Goal: Task Accomplishment & Management: Use online tool/utility

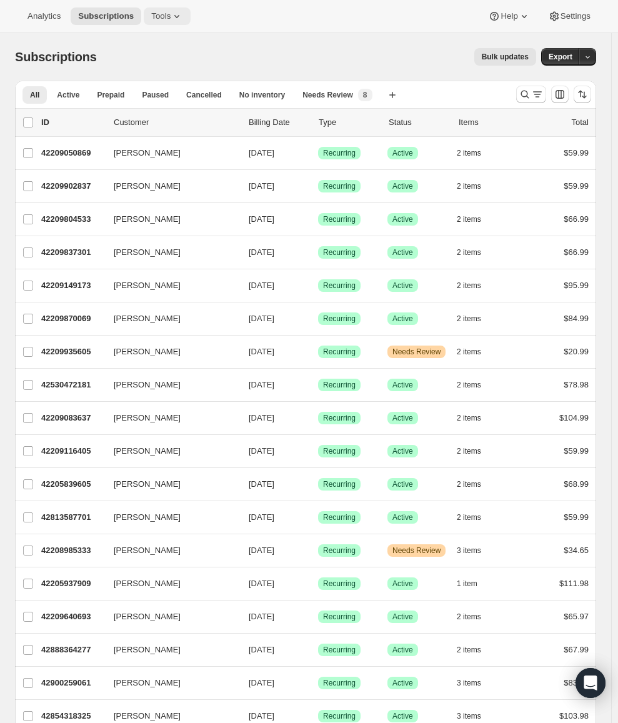
click at [154, 12] on span "Tools" at bounding box center [160, 16] width 19 height 10
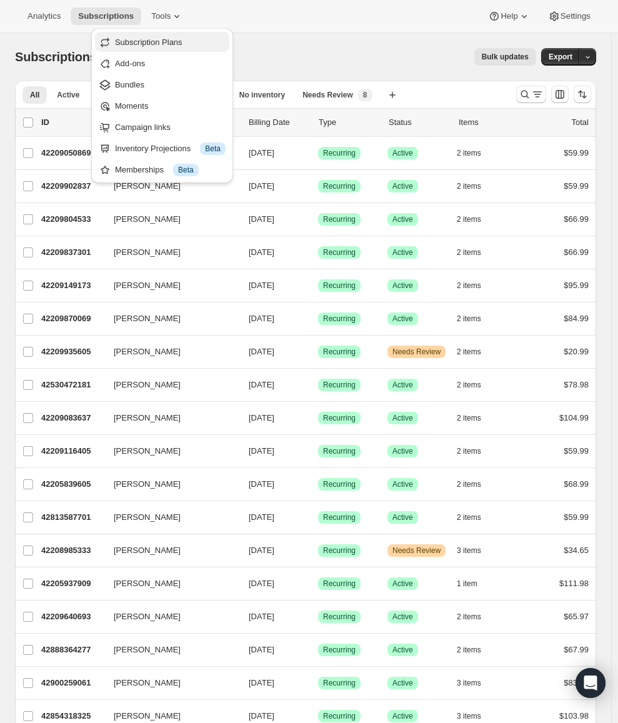
click at [167, 39] on span "Subscription Plans" at bounding box center [148, 41] width 67 height 9
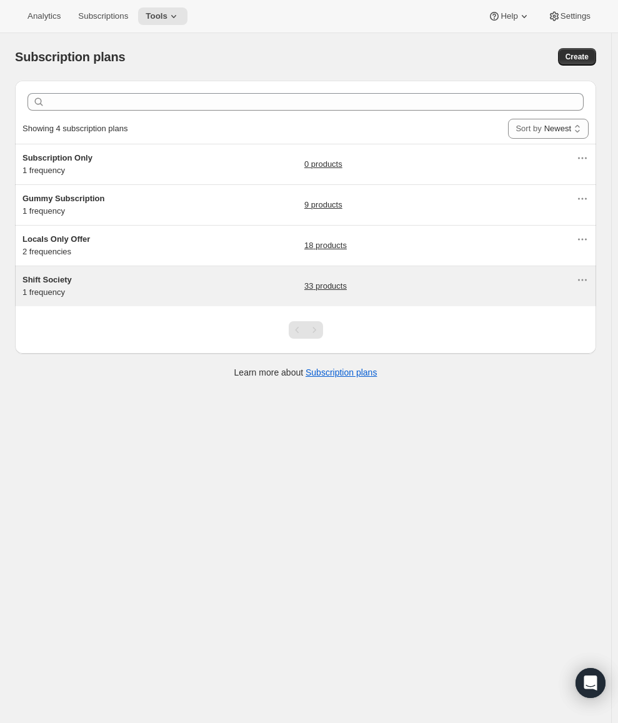
click at [91, 274] on h5 "Shift Society" at bounding box center [100, 280] width 156 height 12
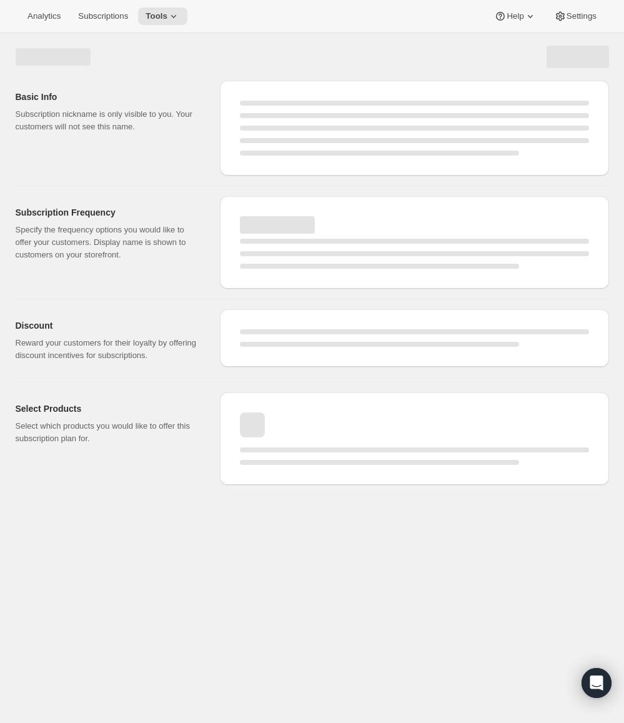
select select "WEEK"
select select "MONTH"
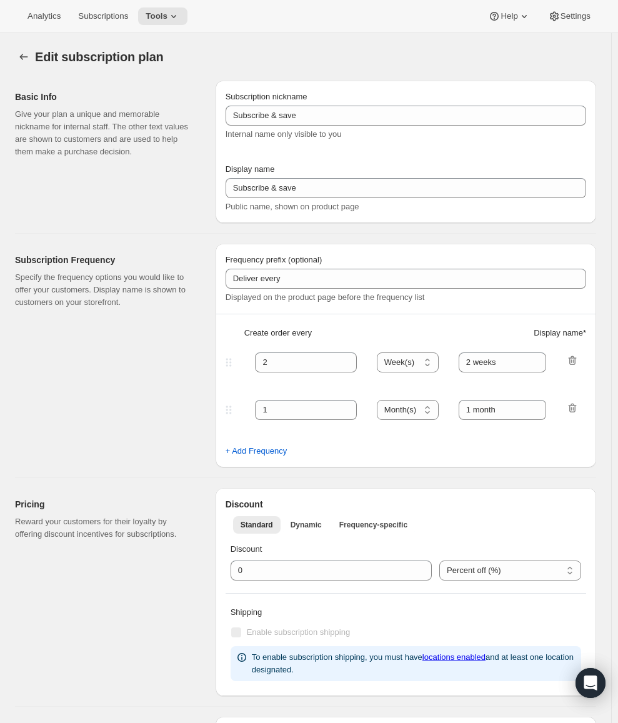
type input "Shift Society"
type input "Join Shift Society & Save 20%"
type input "Deliver Every"
type input "4"
type input "4 weeks"
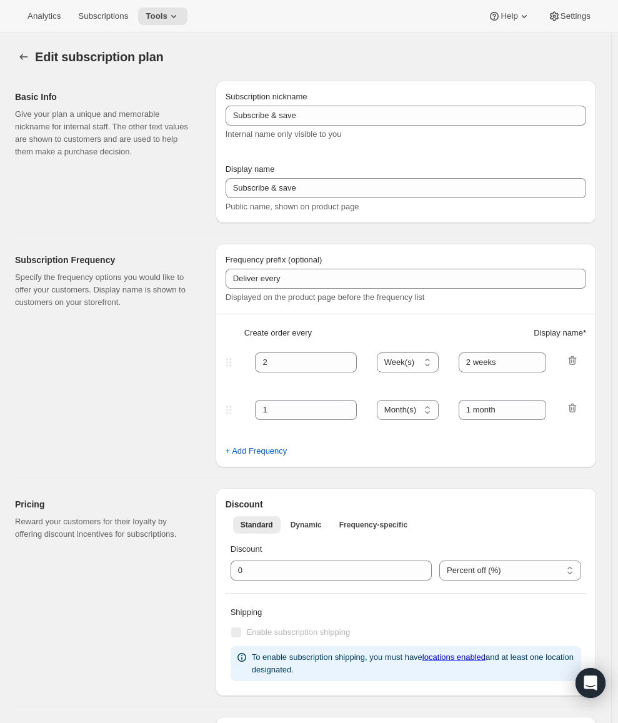
type input "20"
type input "<b>Shift Society</b><br>Free Shipping over $70<br>Change / Pause / Cancel Any T…"
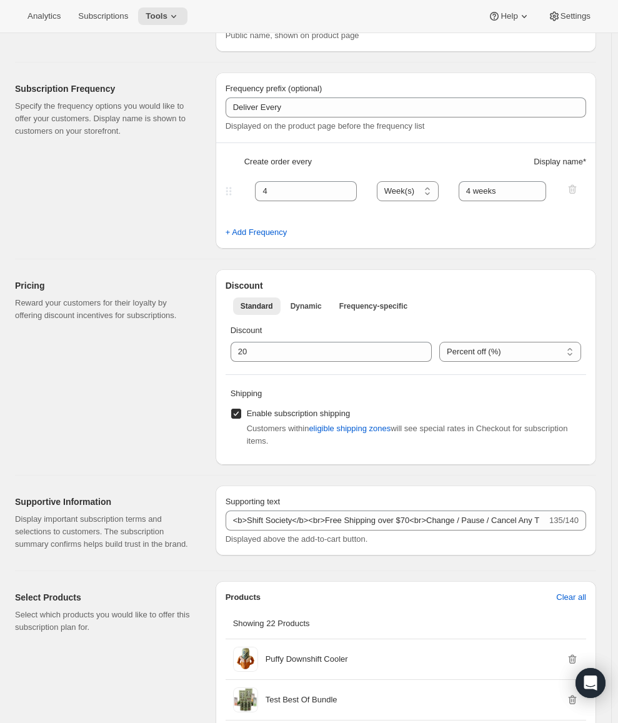
scroll to position [375, 0]
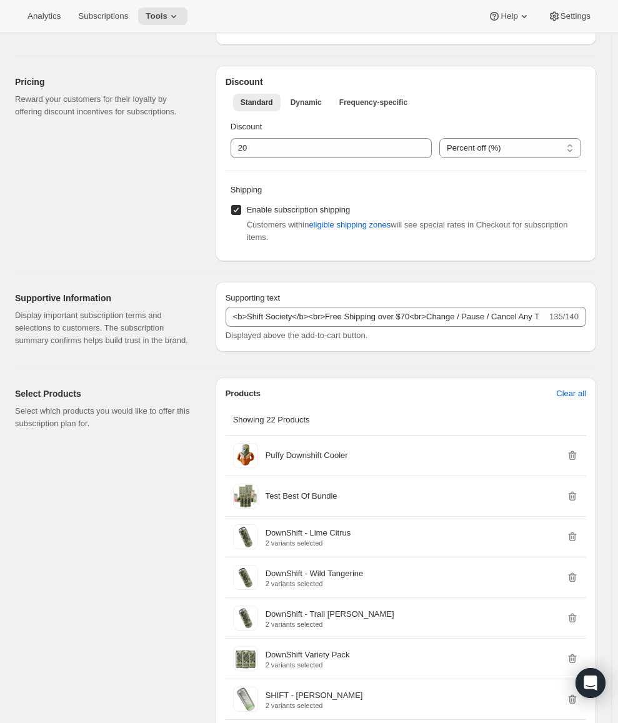
click at [174, 219] on div "Pricing Reward your customers for their loyalty by offering discount incentives…" at bounding box center [110, 164] width 191 height 196
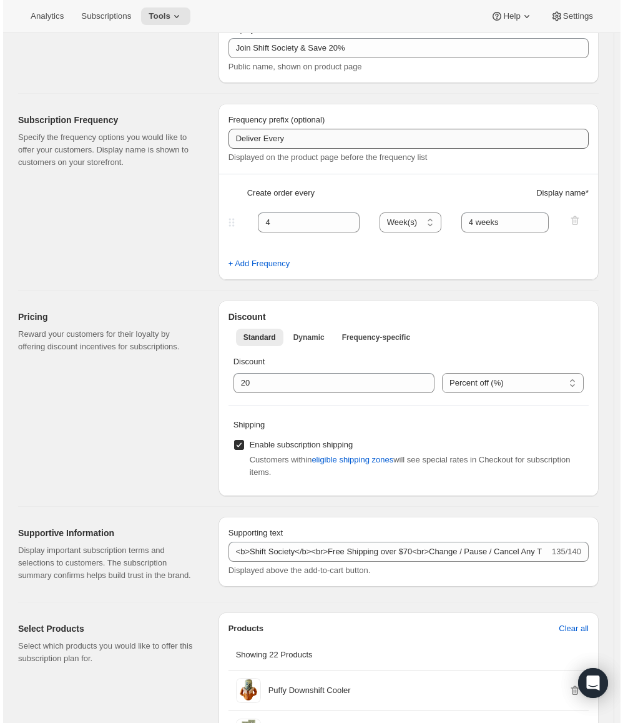
scroll to position [437, 0]
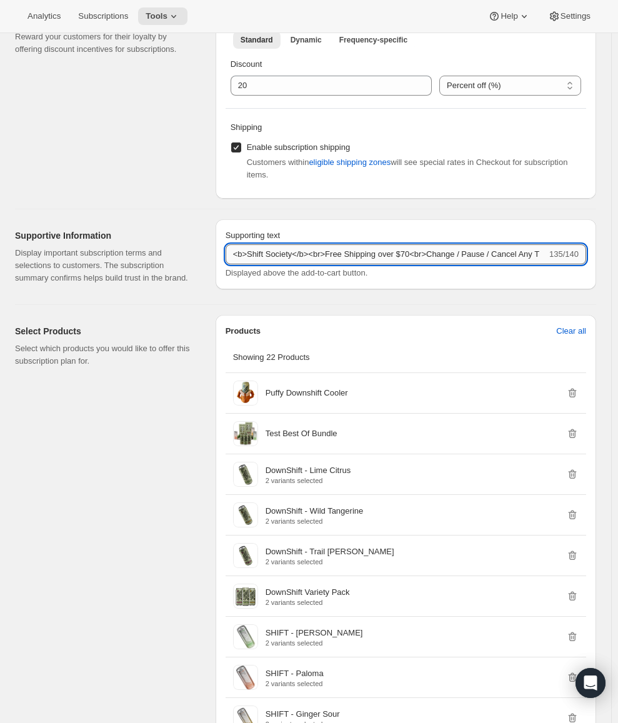
click at [399, 256] on input "<b>Shift Society</b><br>Free Shipping over $70<br>Change / Pause / Cancel Any T…" at bounding box center [385, 254] width 321 height 20
